Goal: Check status: Check status

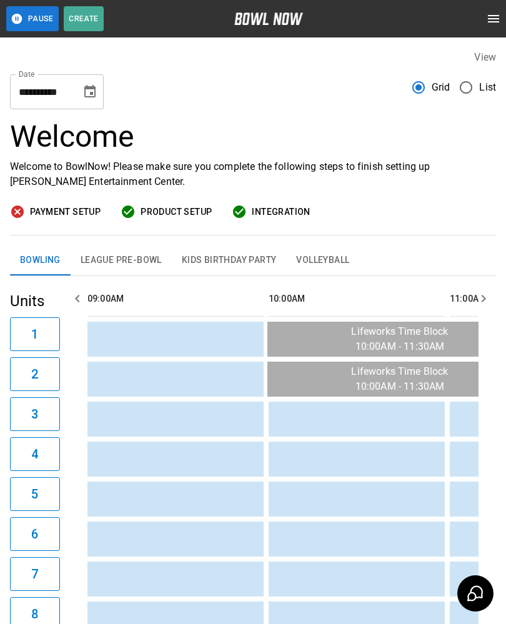
scroll to position [0, 1910]
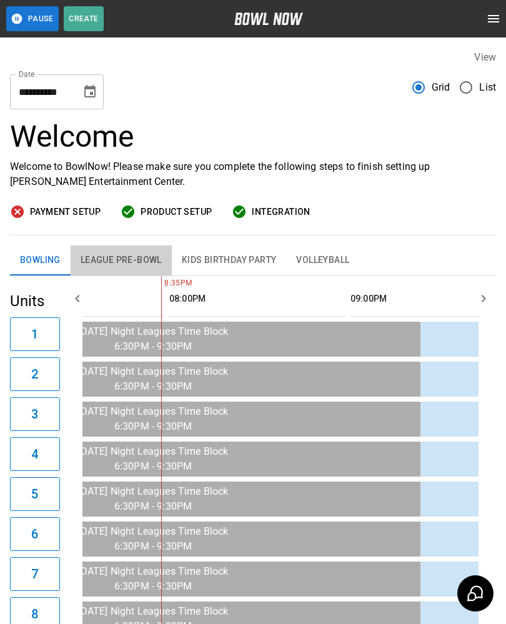
click at [127, 255] on button "League Pre-Bowl" at bounding box center [121, 260] width 101 height 30
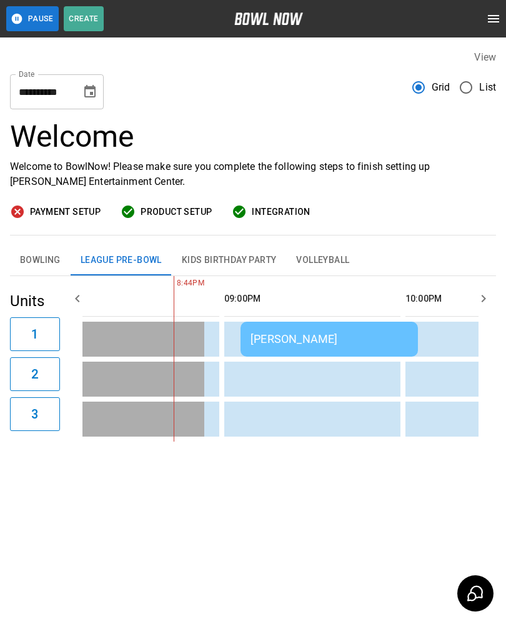
scroll to position [0, 2037]
click at [294, 329] on td "[PERSON_NAME]" at bounding box center [327, 339] width 177 height 35
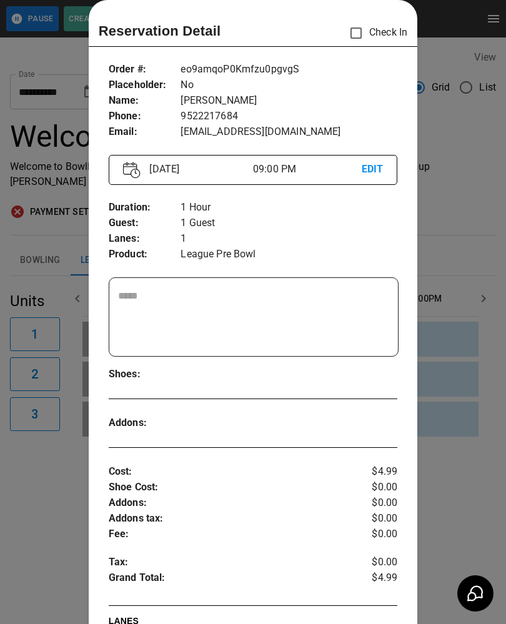
scroll to position [25, 0]
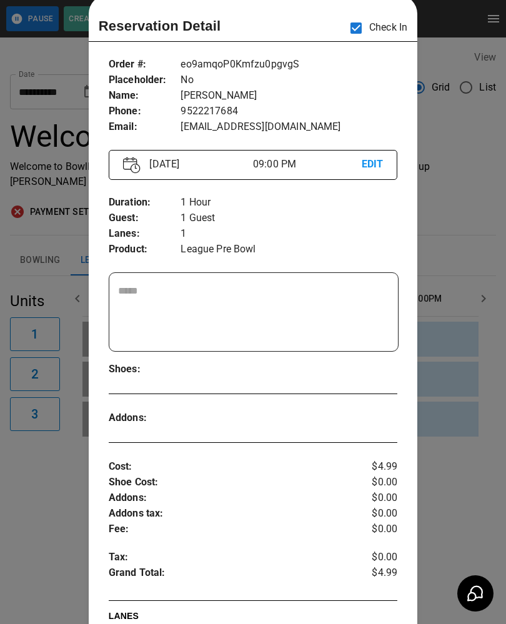
click at [453, 414] on div at bounding box center [253, 312] width 506 height 624
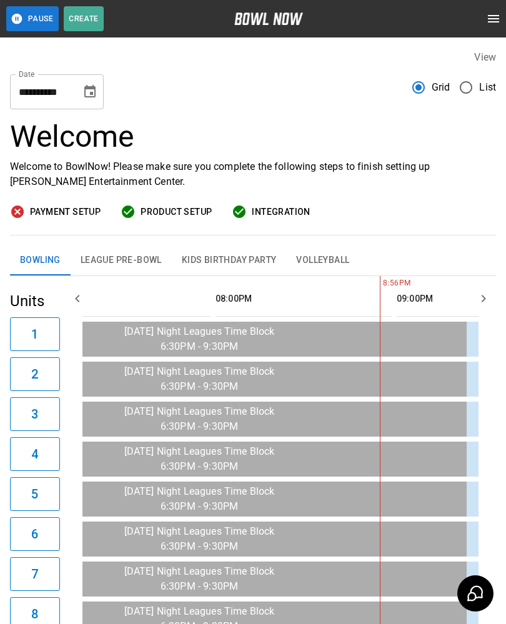
click at [129, 253] on button "League Pre-Bowl" at bounding box center [121, 260] width 101 height 30
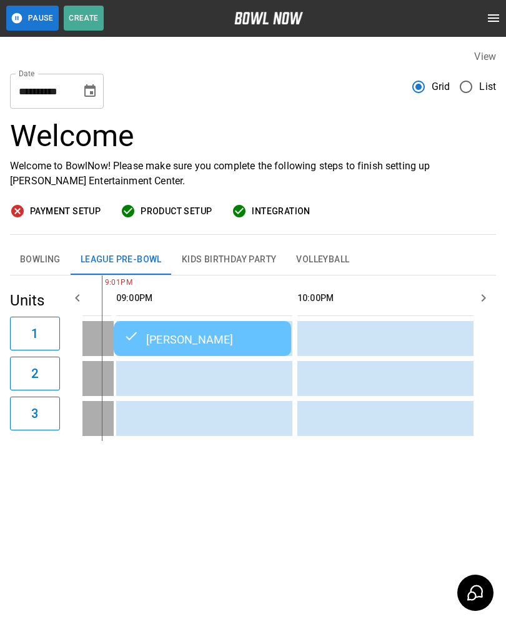
click at [31, 249] on button "Bowling" at bounding box center [40, 260] width 61 height 30
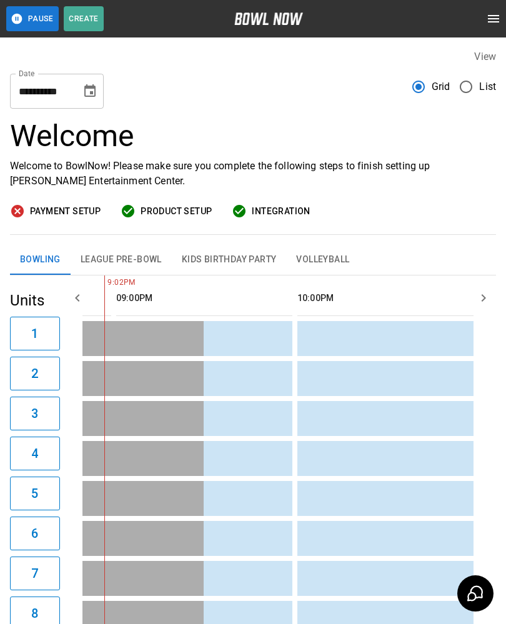
click at [144, 257] on button "League Pre-Bowl" at bounding box center [121, 260] width 101 height 30
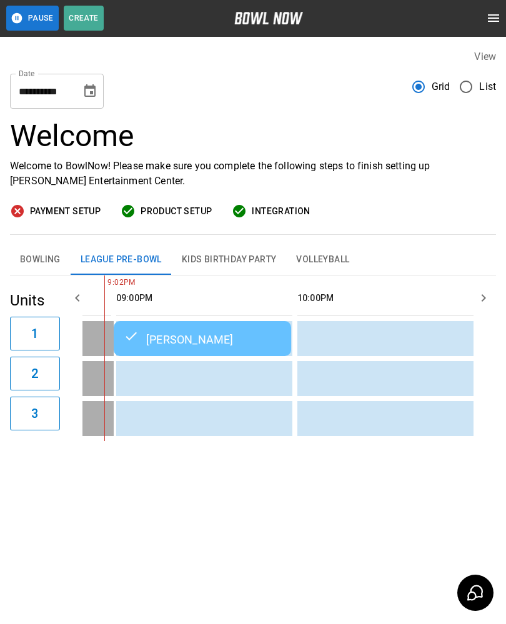
click at [42, 249] on button "Bowling" at bounding box center [40, 260] width 61 height 30
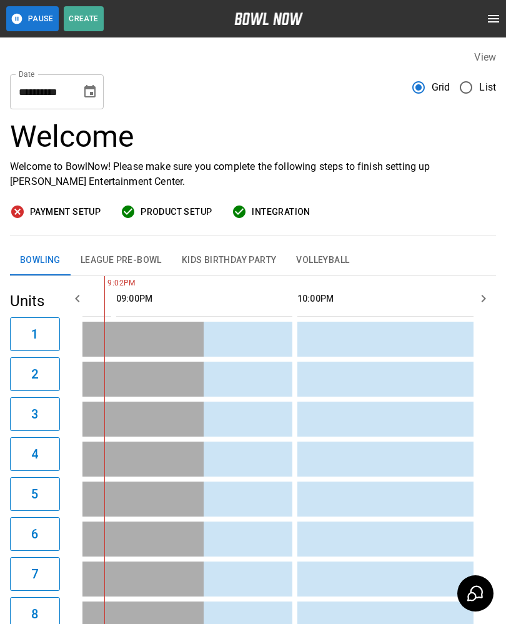
click at [89, 87] on icon "Choose date, selected date is Sep 2, 2025" at bounding box center [89, 91] width 11 height 12
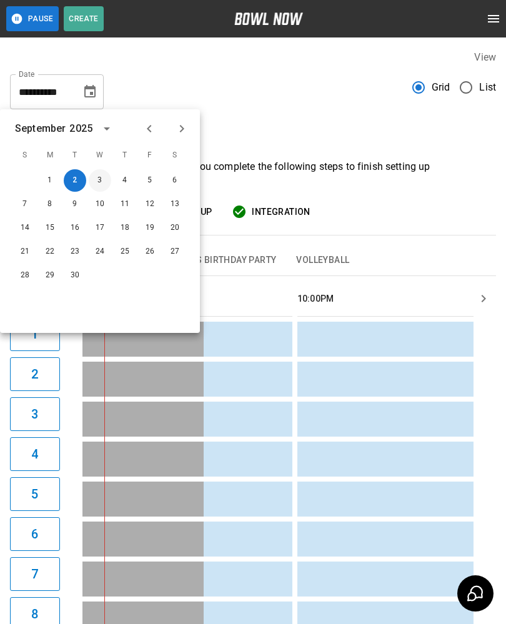
click at [100, 178] on button "3" at bounding box center [100, 180] width 22 height 22
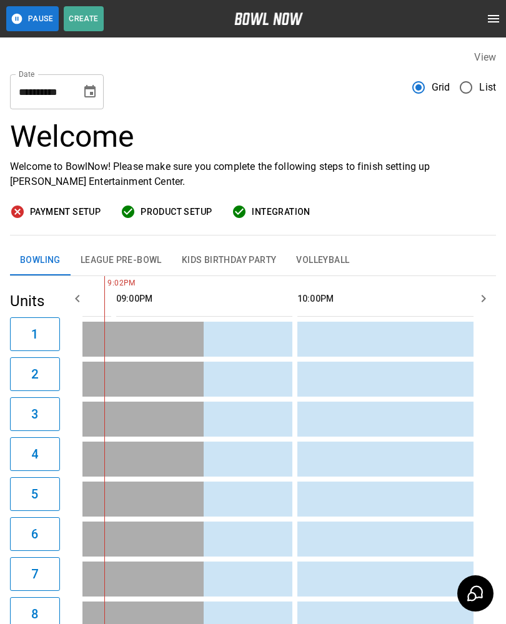
click at [139, 256] on button "League Pre-Bowl" at bounding box center [121, 260] width 101 height 30
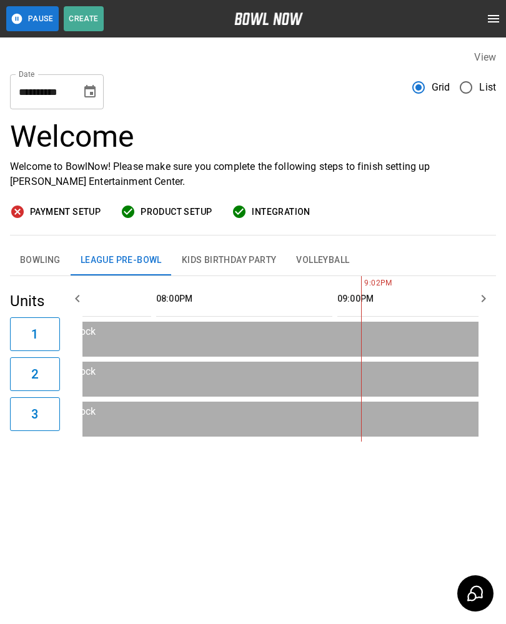
scroll to position [0, 1806]
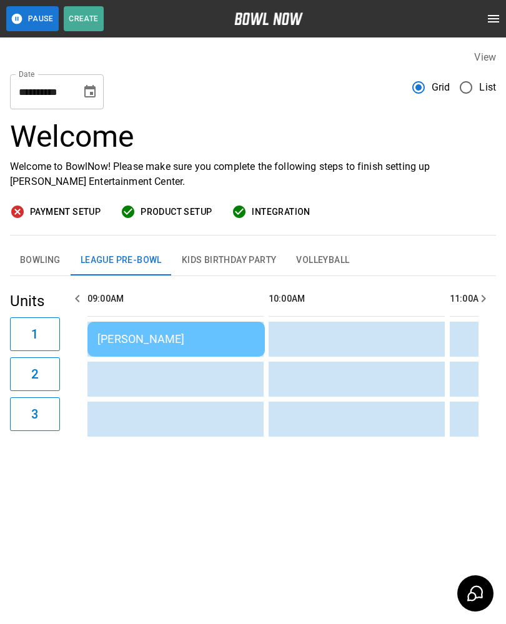
click at [83, 81] on button "Choose date, selected date is Sep 3, 2025" at bounding box center [89, 91] width 25 height 25
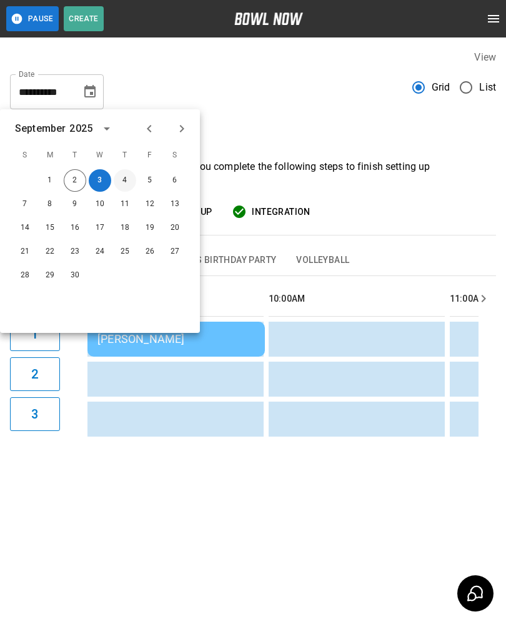
click at [122, 176] on button "4" at bounding box center [125, 180] width 22 height 22
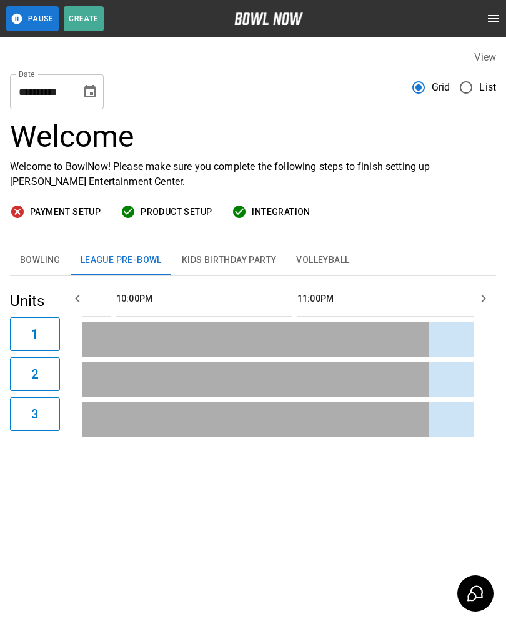
click at [90, 84] on icon "Choose date, selected date is Sep 4, 2025" at bounding box center [89, 91] width 15 height 15
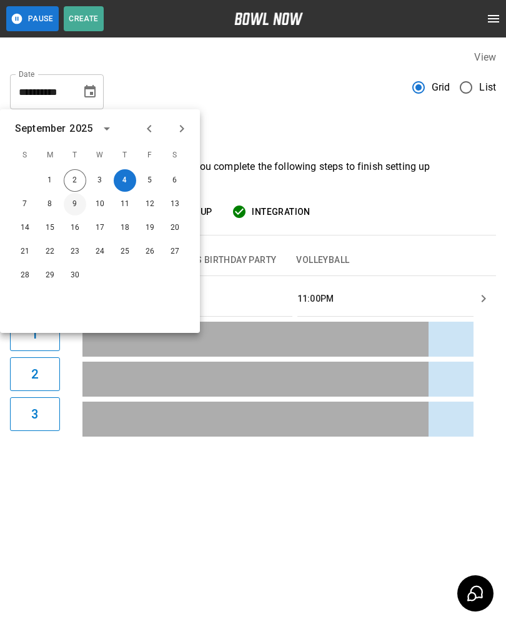
click at [71, 197] on button "9" at bounding box center [75, 204] width 22 height 22
type input "**********"
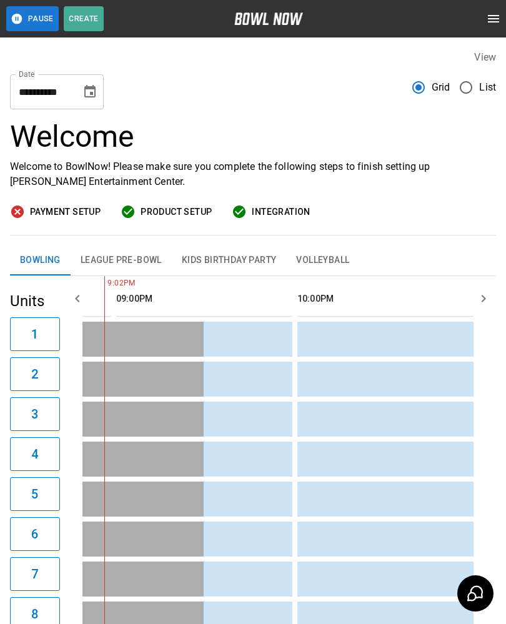
click at [140, 252] on button "League Pre-Bowl" at bounding box center [121, 260] width 101 height 30
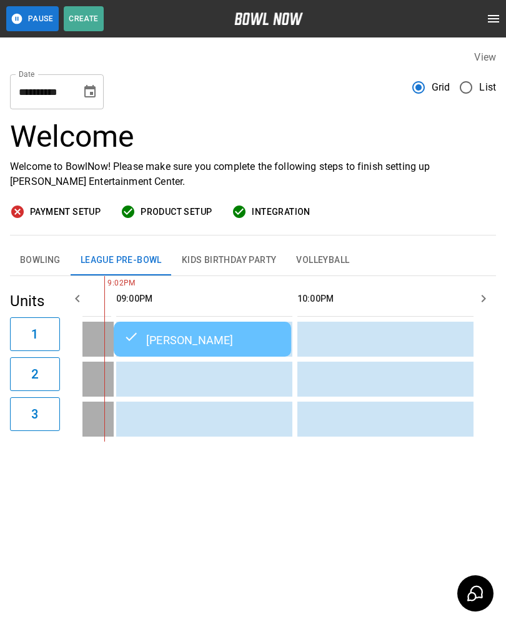
scroll to position [0, 2163]
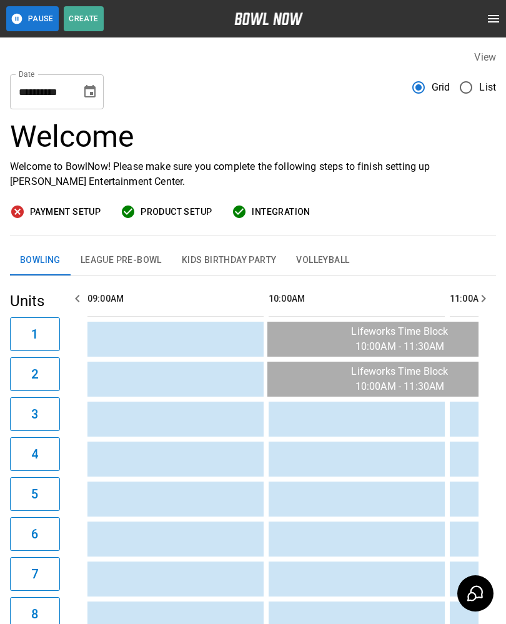
scroll to position [0, 2162]
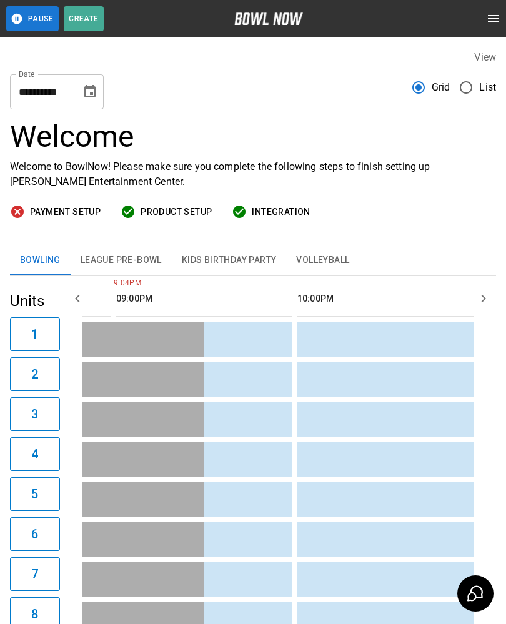
click at [131, 255] on button "League Pre-Bowl" at bounding box center [121, 260] width 101 height 30
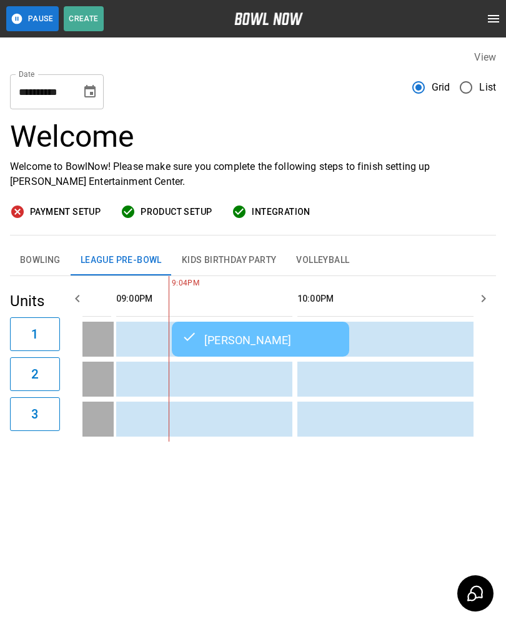
scroll to position [0, 2104]
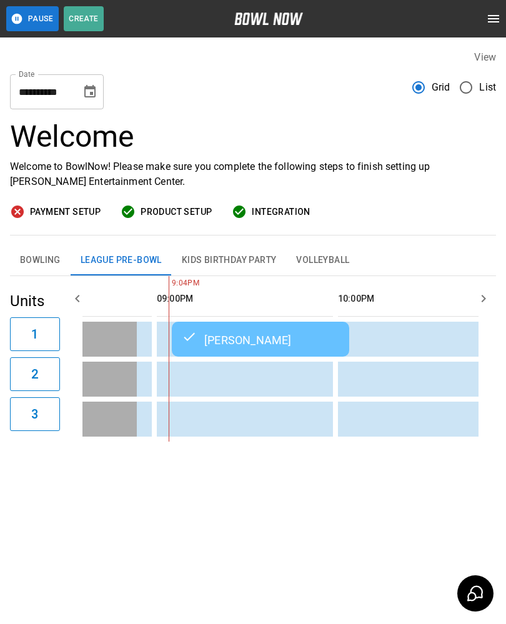
click at [91, 94] on icon "Choose date, selected date is Sep 2, 2025" at bounding box center [89, 91] width 11 height 12
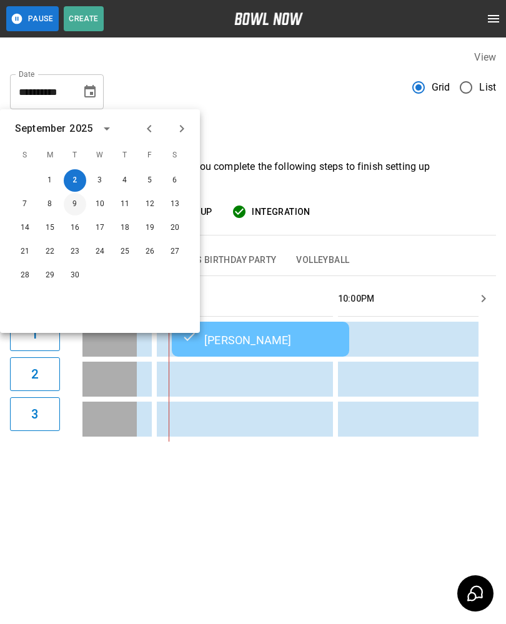
click at [73, 204] on button "9" at bounding box center [75, 204] width 22 height 22
type input "**********"
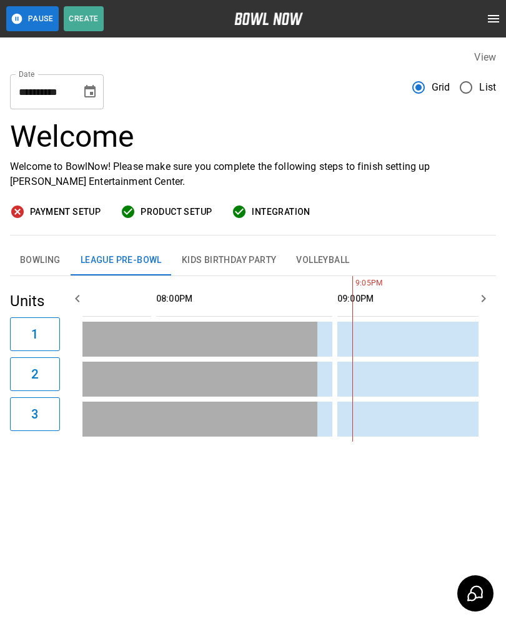
scroll to position [0, 1428]
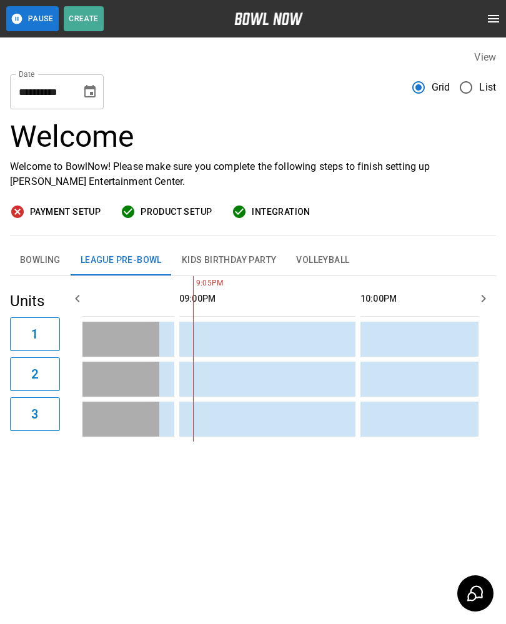
click at [84, 89] on icon "Choose date, selected date is Sep 9, 2025" at bounding box center [89, 91] width 15 height 15
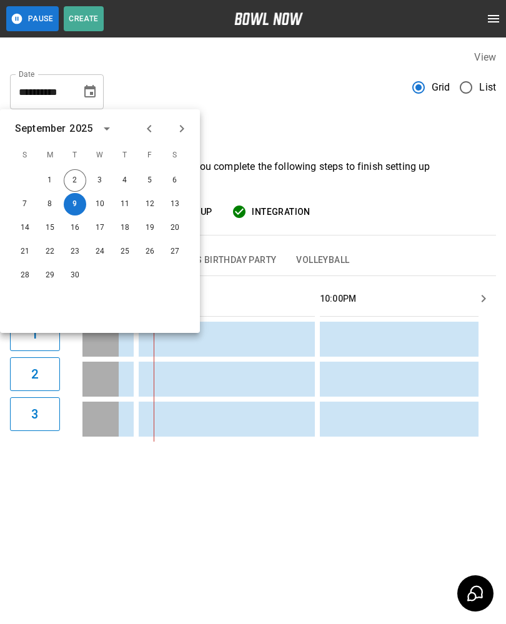
click at [388, 388] on td "sticky table" at bounding box center [402, 379] width 41 height 35
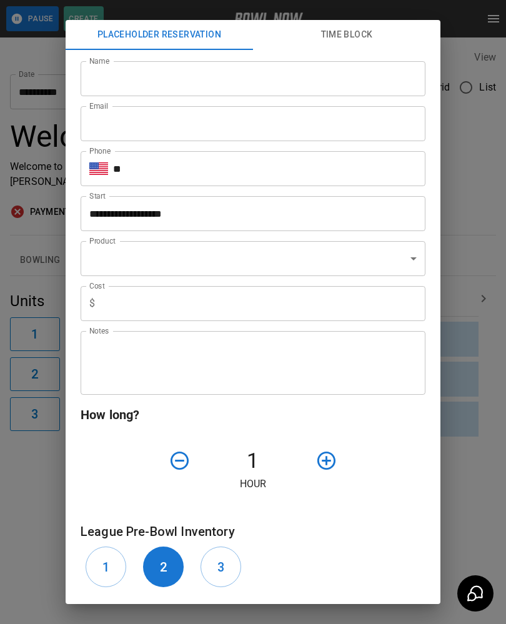
click at [484, 411] on div "**********" at bounding box center [253, 312] width 506 height 624
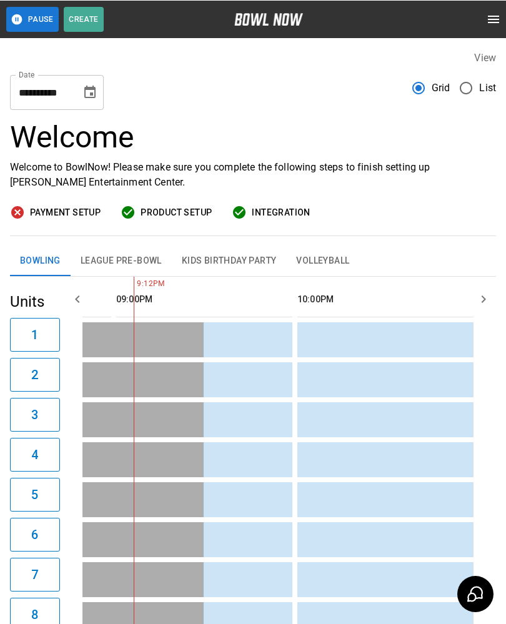
click at [116, 257] on button "League Pre-Bowl" at bounding box center [121, 260] width 101 height 30
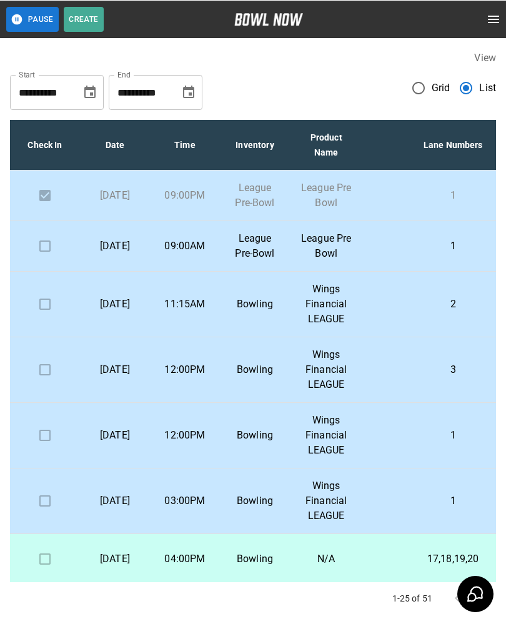
click at [44, 271] on td at bounding box center [45, 245] width 70 height 51
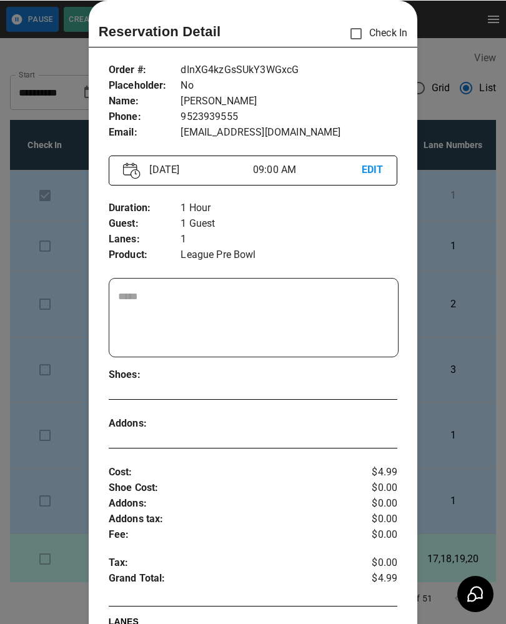
scroll to position [21, 0]
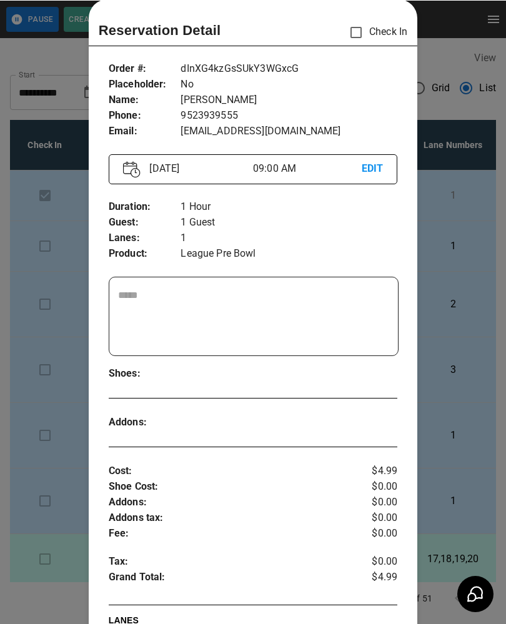
click at [465, 468] on div at bounding box center [253, 312] width 506 height 624
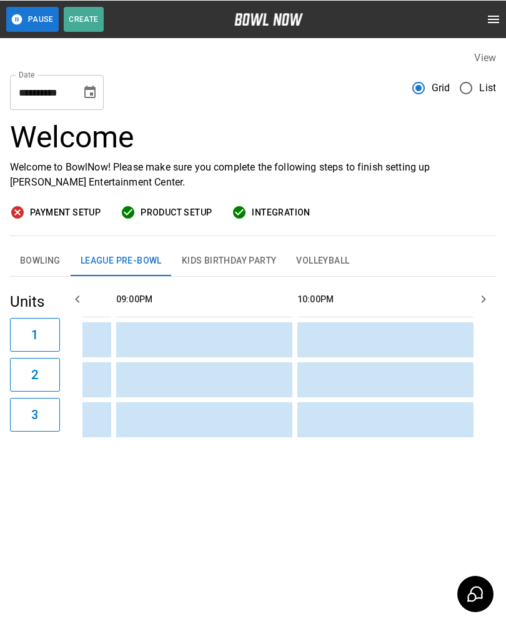
scroll to position [0, 2162]
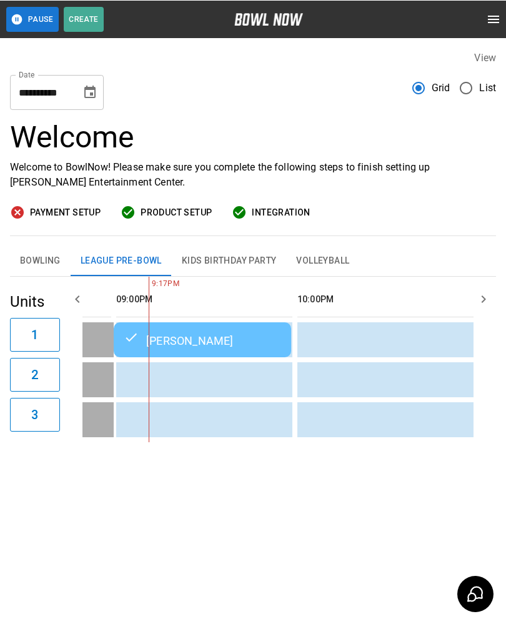
click at [94, 84] on button "Choose date, selected date is Sep 2, 2025" at bounding box center [89, 91] width 25 height 25
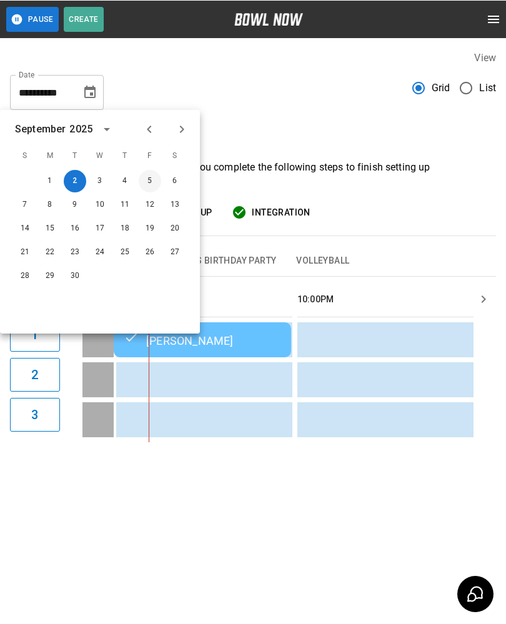
click at [149, 177] on button "5" at bounding box center [150, 180] width 22 height 22
type input "**********"
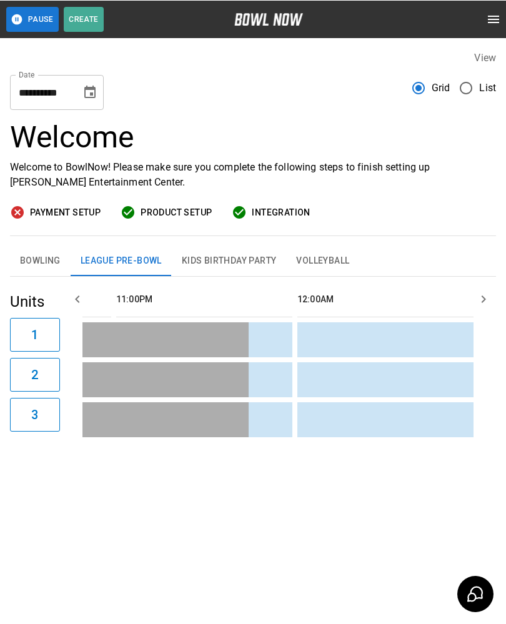
scroll to position [0, 2313]
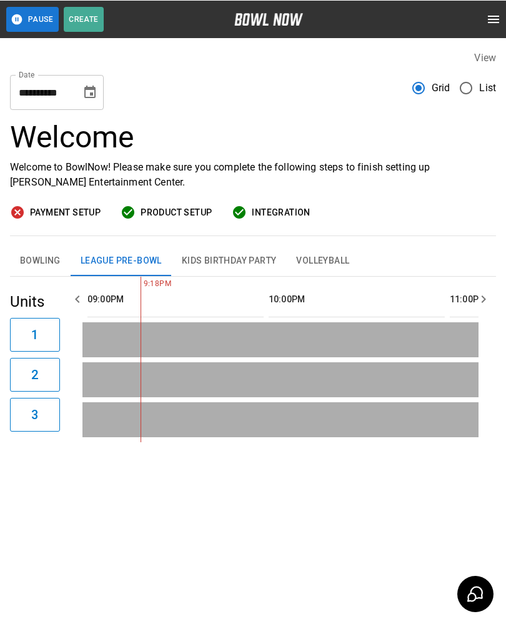
click at [93, 93] on icon "Choose date, selected date is Sep 5, 2025" at bounding box center [89, 91] width 11 height 12
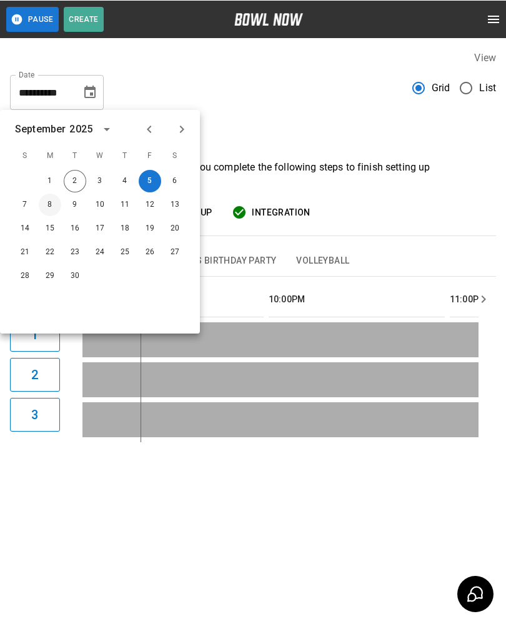
click at [42, 205] on button "8" at bounding box center [50, 204] width 22 height 22
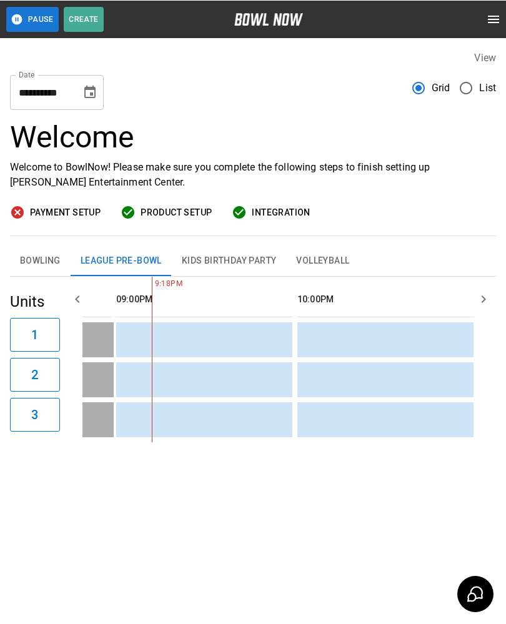
click at [91, 89] on icon "Choose date, selected date is Sep 8, 2025" at bounding box center [89, 91] width 11 height 12
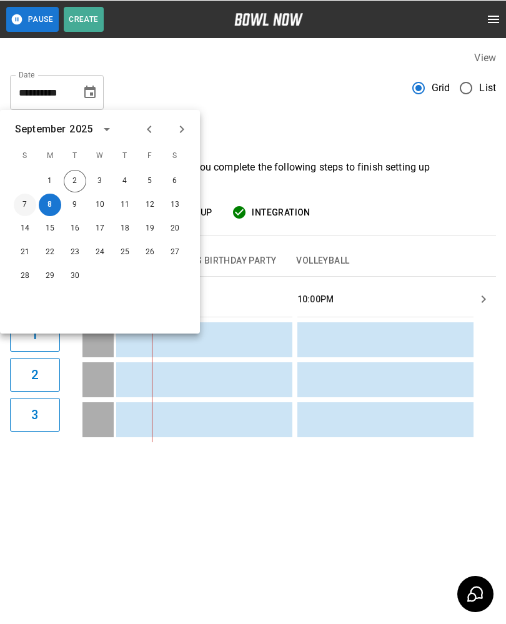
click at [26, 202] on button "7" at bounding box center [25, 204] width 22 height 22
type input "**********"
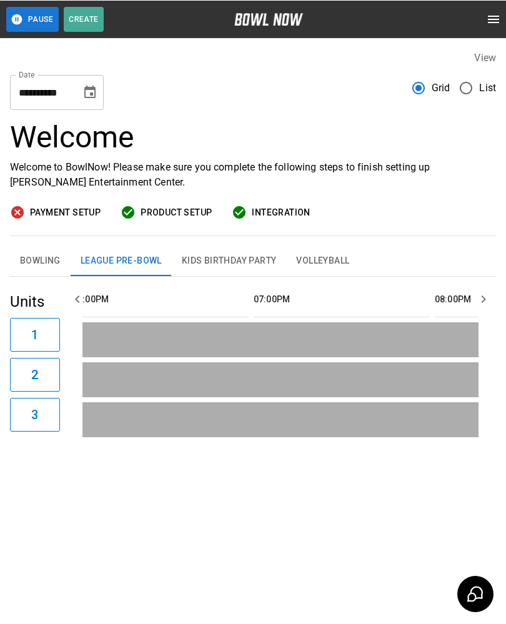
scroll to position [0, 1501]
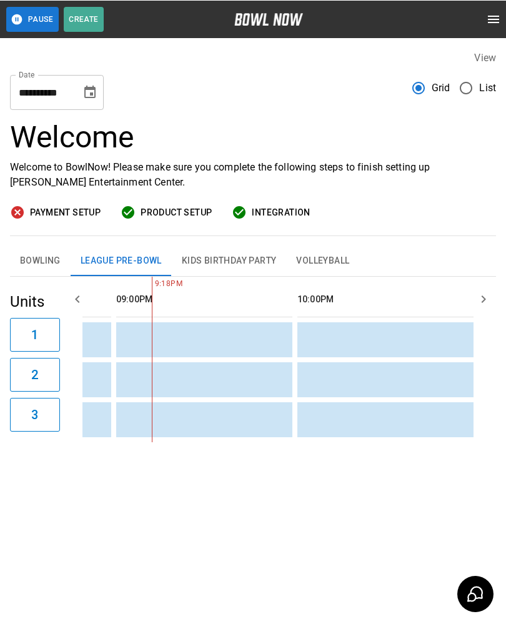
click at [178, 92] on div "**********" at bounding box center [253, 86] width 486 height 45
click at [194, 102] on div "**********" at bounding box center [253, 86] width 486 height 45
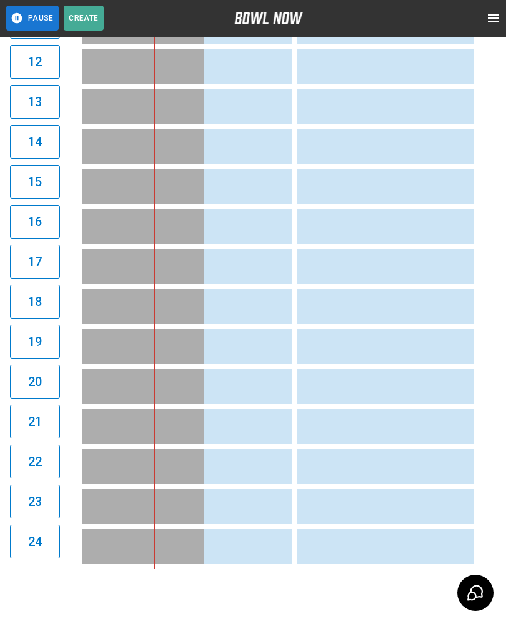
scroll to position [0, 2089]
click at [415, 323] on td "sticky table" at bounding box center [435, 307] width 41 height 35
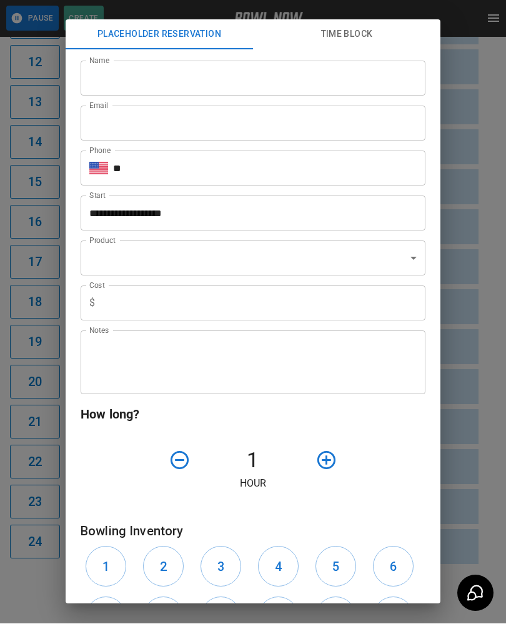
click at [492, 365] on div "**********" at bounding box center [253, 312] width 506 height 624
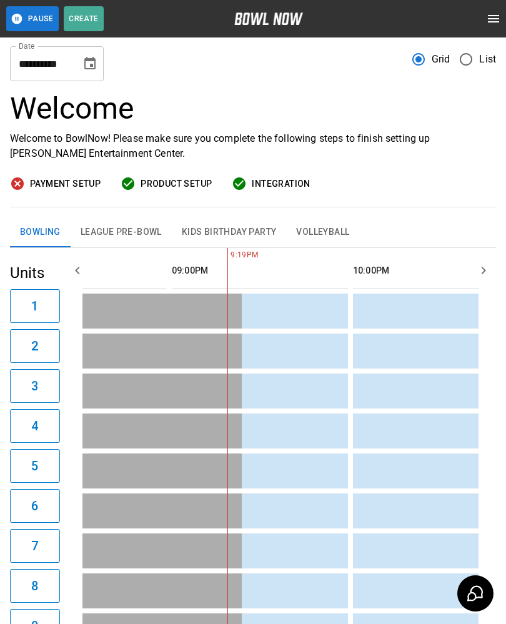
scroll to position [0, 0]
